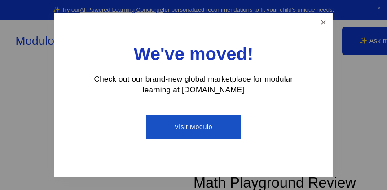
scroll to position [180, 0]
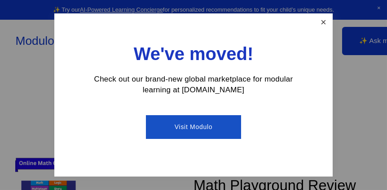
click at [322, 27] on link "Close" at bounding box center [323, 23] width 16 height 16
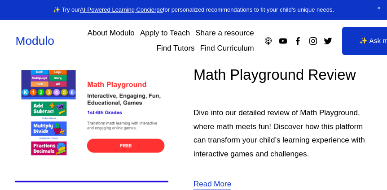
scroll to position [290, 0]
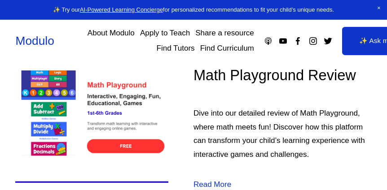
click at [97, 138] on img at bounding box center [91, 117] width 153 height 153
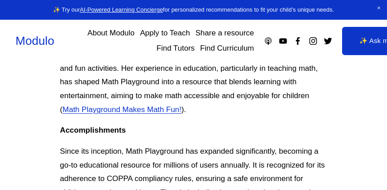
scroll to position [316, 0]
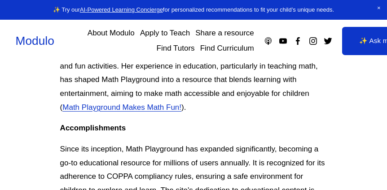
click at [163, 109] on link "Math Playground Makes Math Fun!" at bounding box center [121, 107] width 119 height 9
